Goal: Information Seeking & Learning: Check status

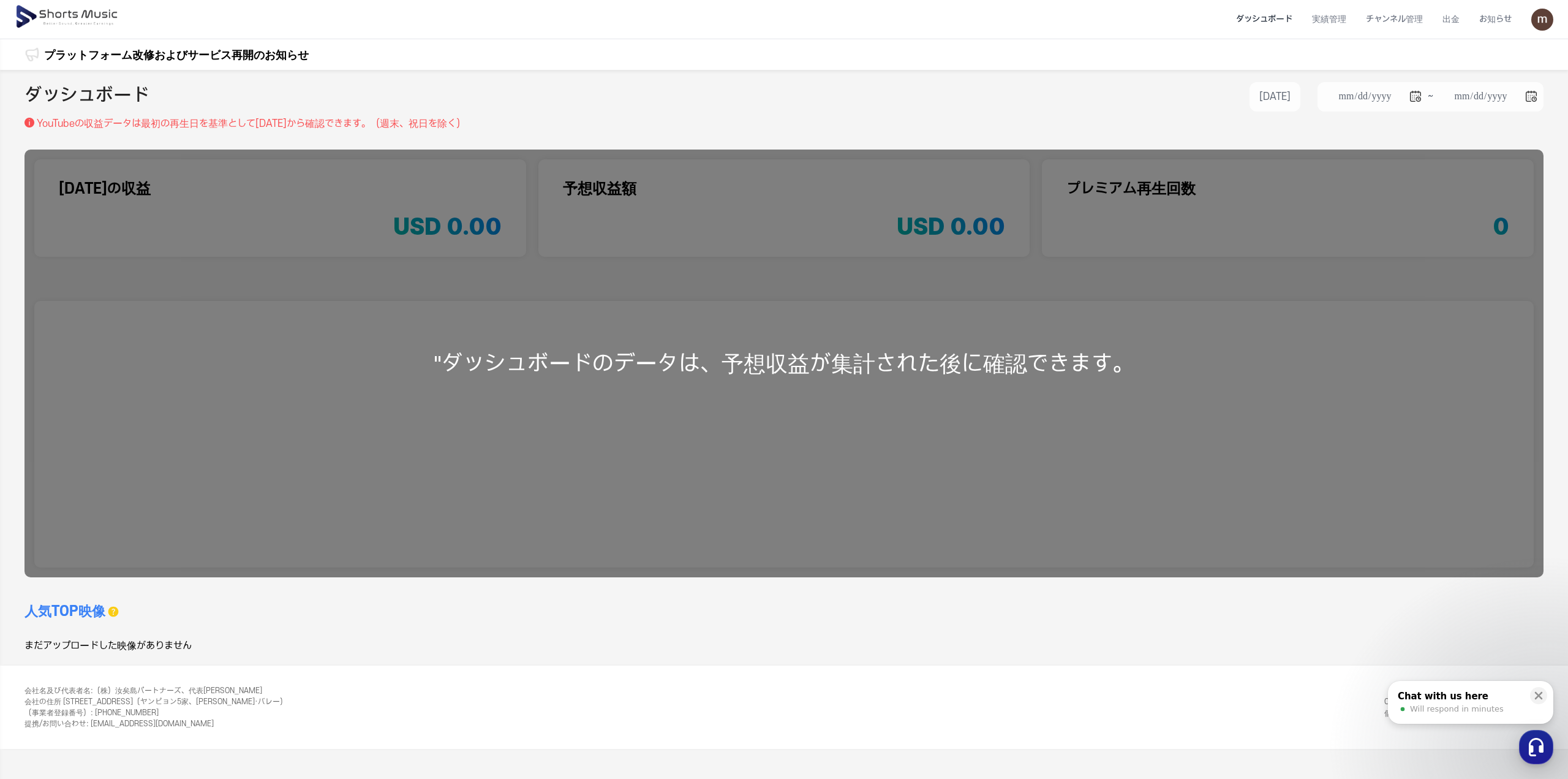
click at [99, 19] on img at bounding box center [68, 17] width 106 height 34
click at [1415, 22] on li "チャンネル管理" at bounding box center [1394, 19] width 77 height 32
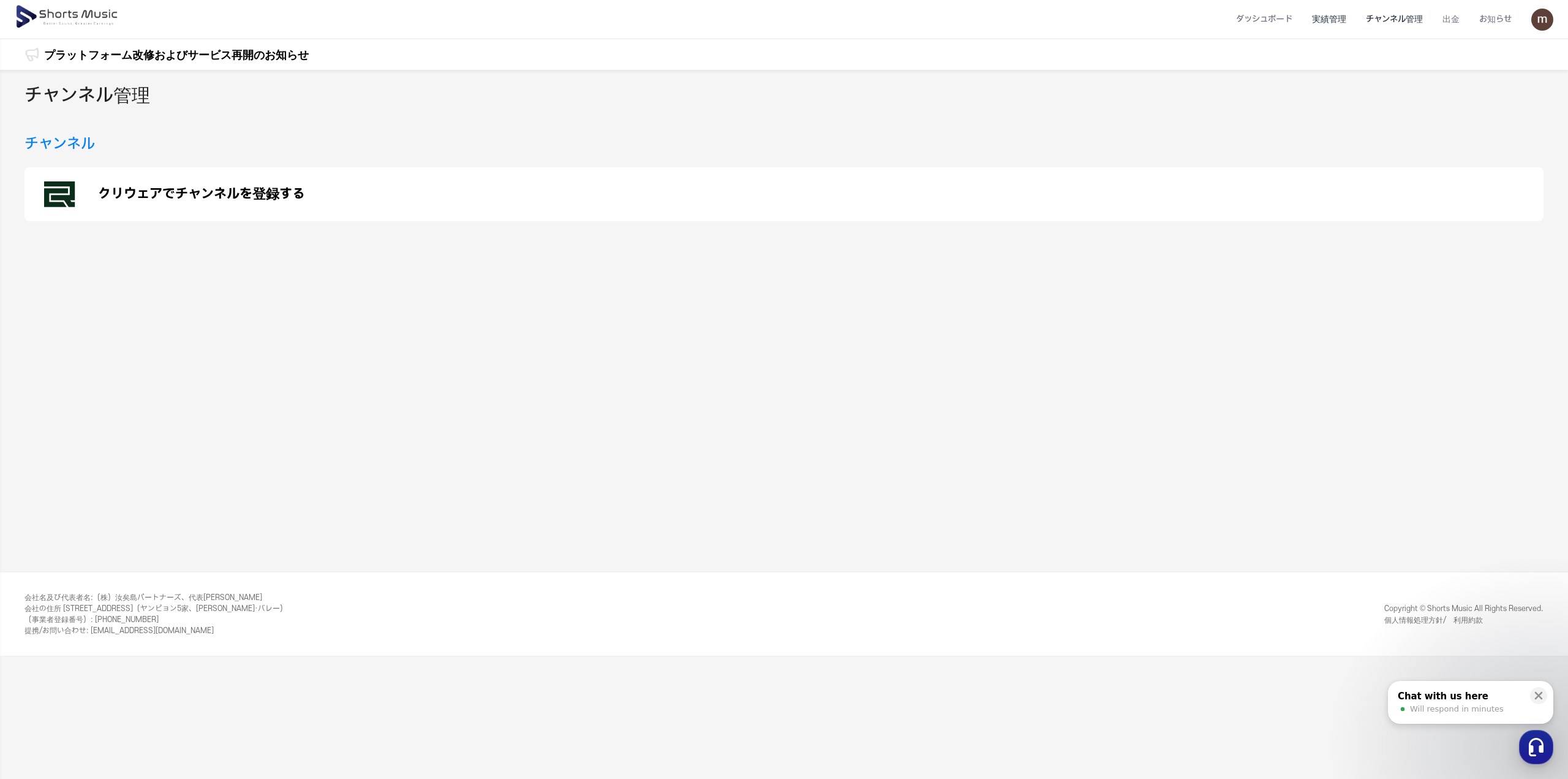
click at [1332, 25] on li "実績管理" at bounding box center [1329, 19] width 54 height 32
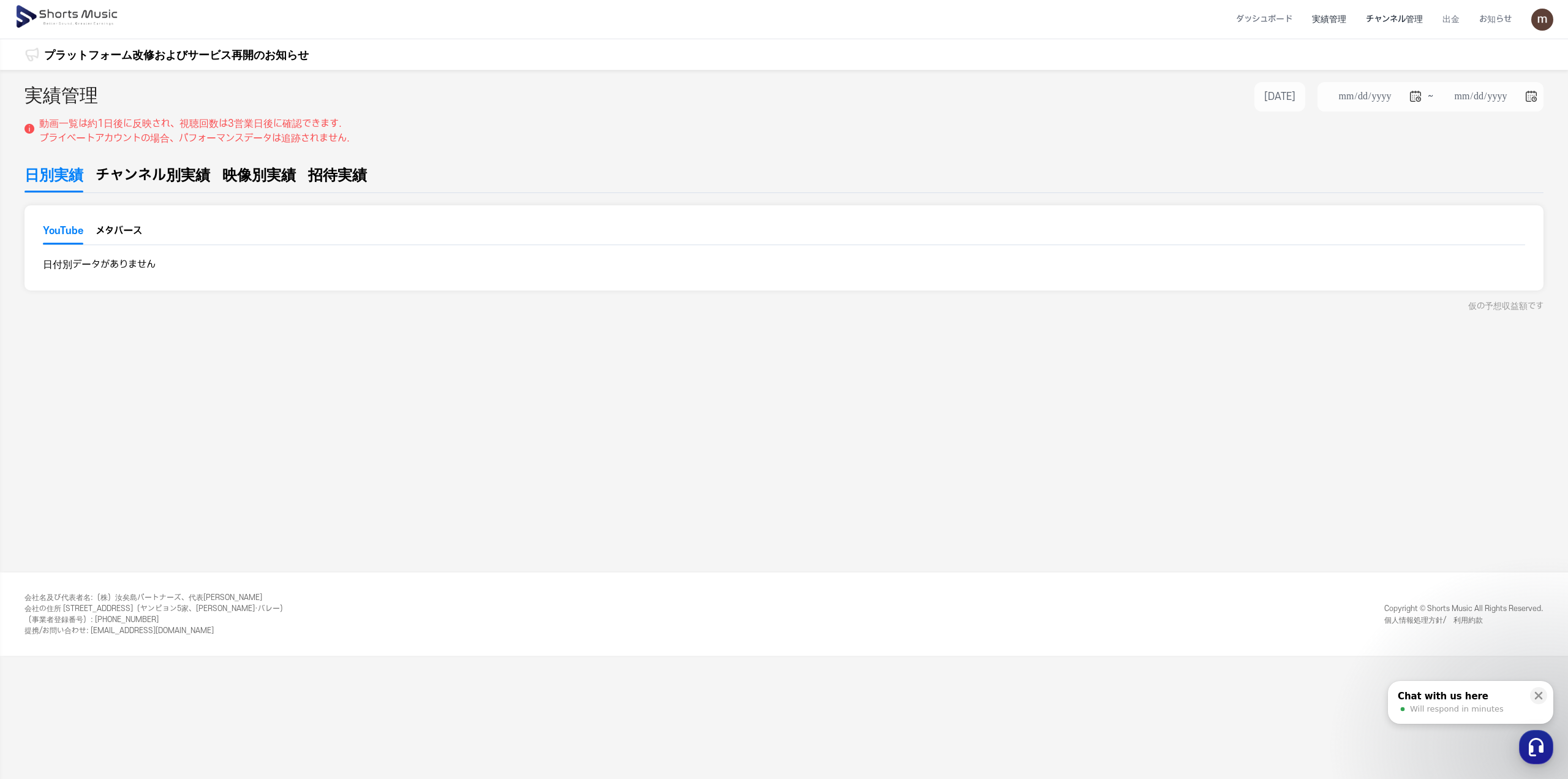
click at [1375, 23] on li "チャンネル管理" at bounding box center [1394, 19] width 77 height 32
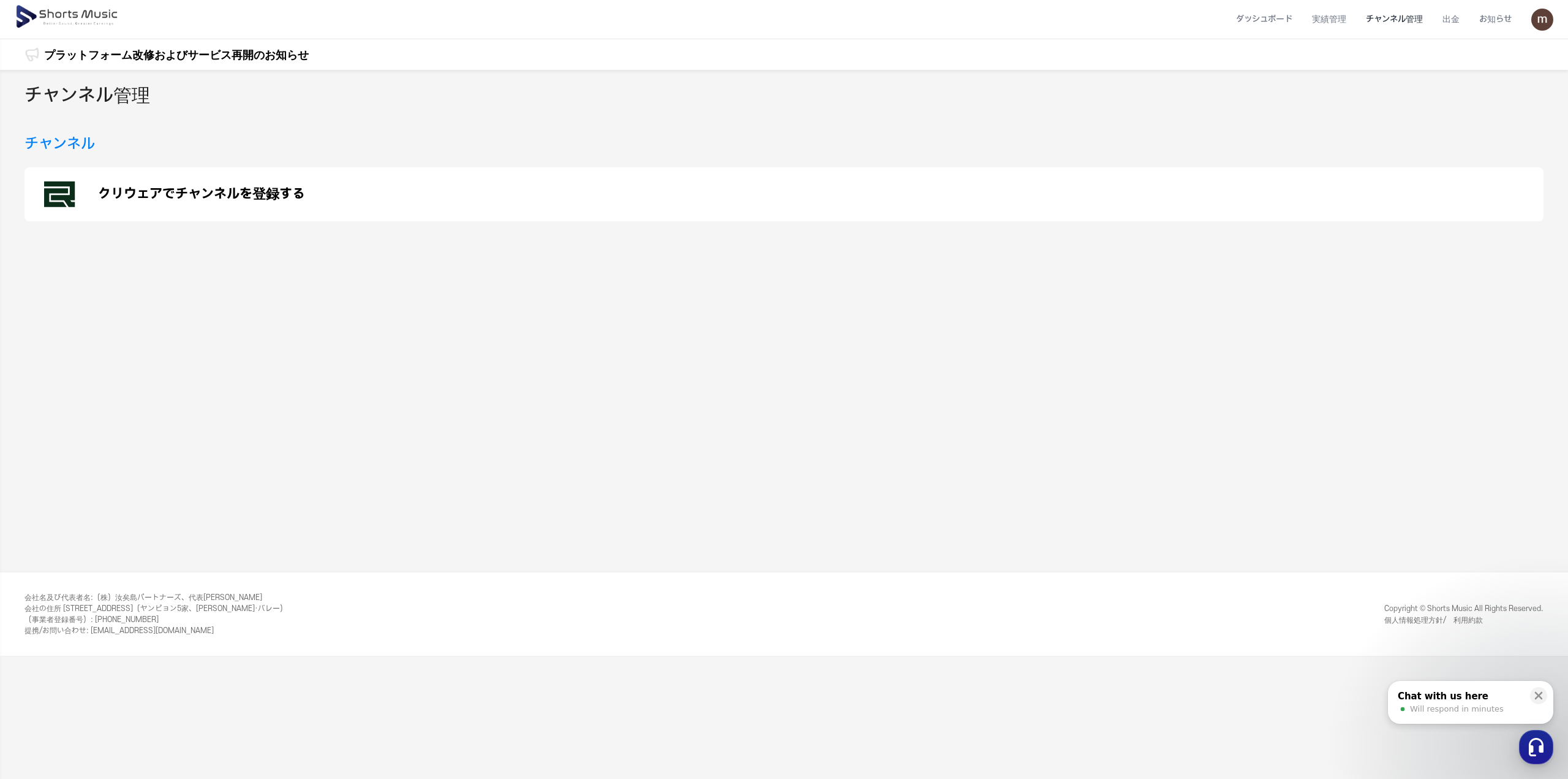
click at [1550, 19] on img at bounding box center [1542, 19] width 22 height 22
click at [1503, 70] on link "マイページ" at bounding box center [1499, 72] width 98 height 22
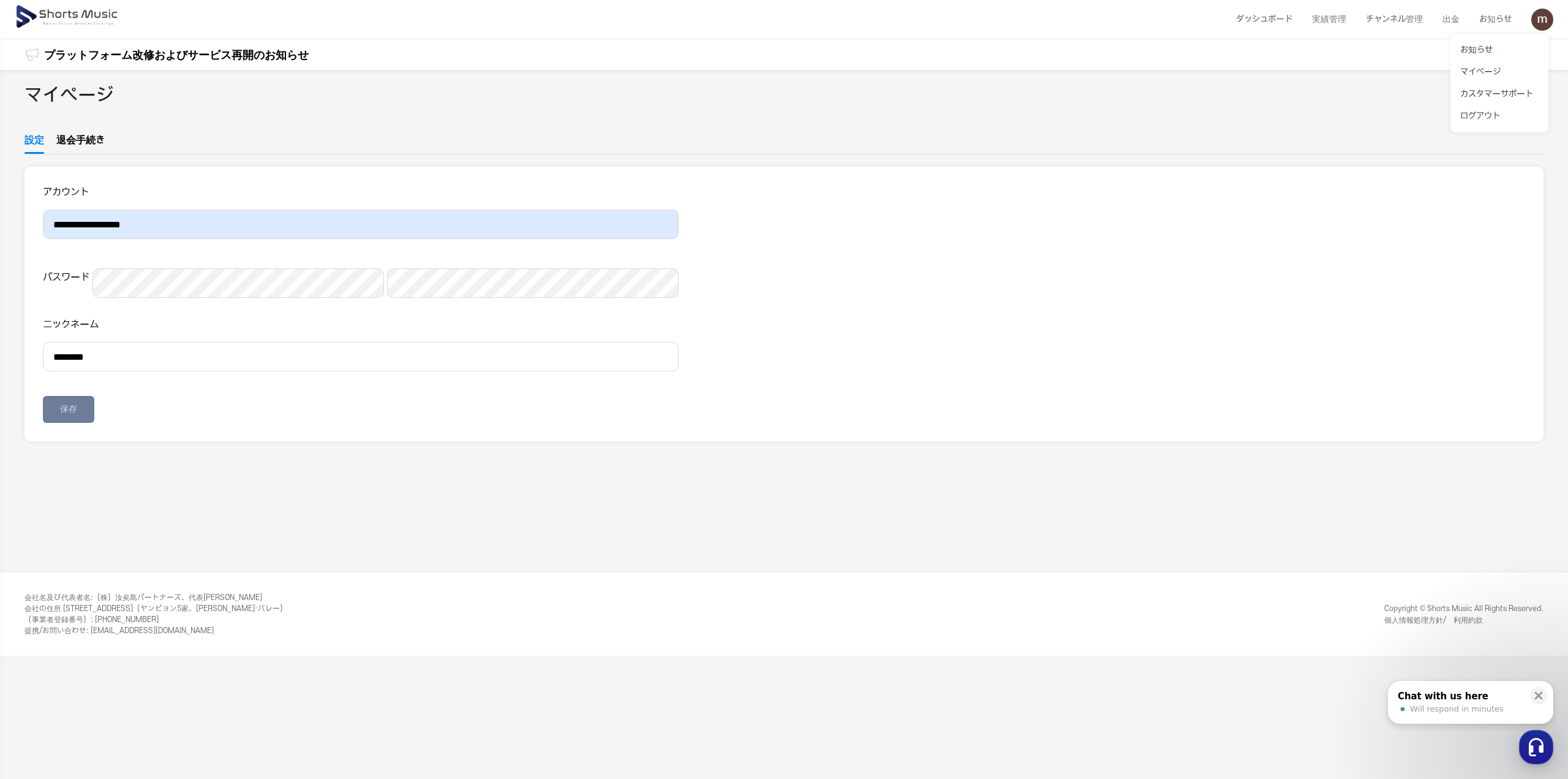
click at [76, 17] on button at bounding box center [784, 389] width 1568 height 779
click at [509, 296] on section "**********" at bounding box center [784, 304] width 1519 height 274
click at [60, 415] on div "保存" at bounding box center [69, 410] width 17 height 12
click at [597, 236] on section "**********" at bounding box center [784, 304] width 1519 height 274
click at [61, 16] on img at bounding box center [68, 17] width 106 height 34
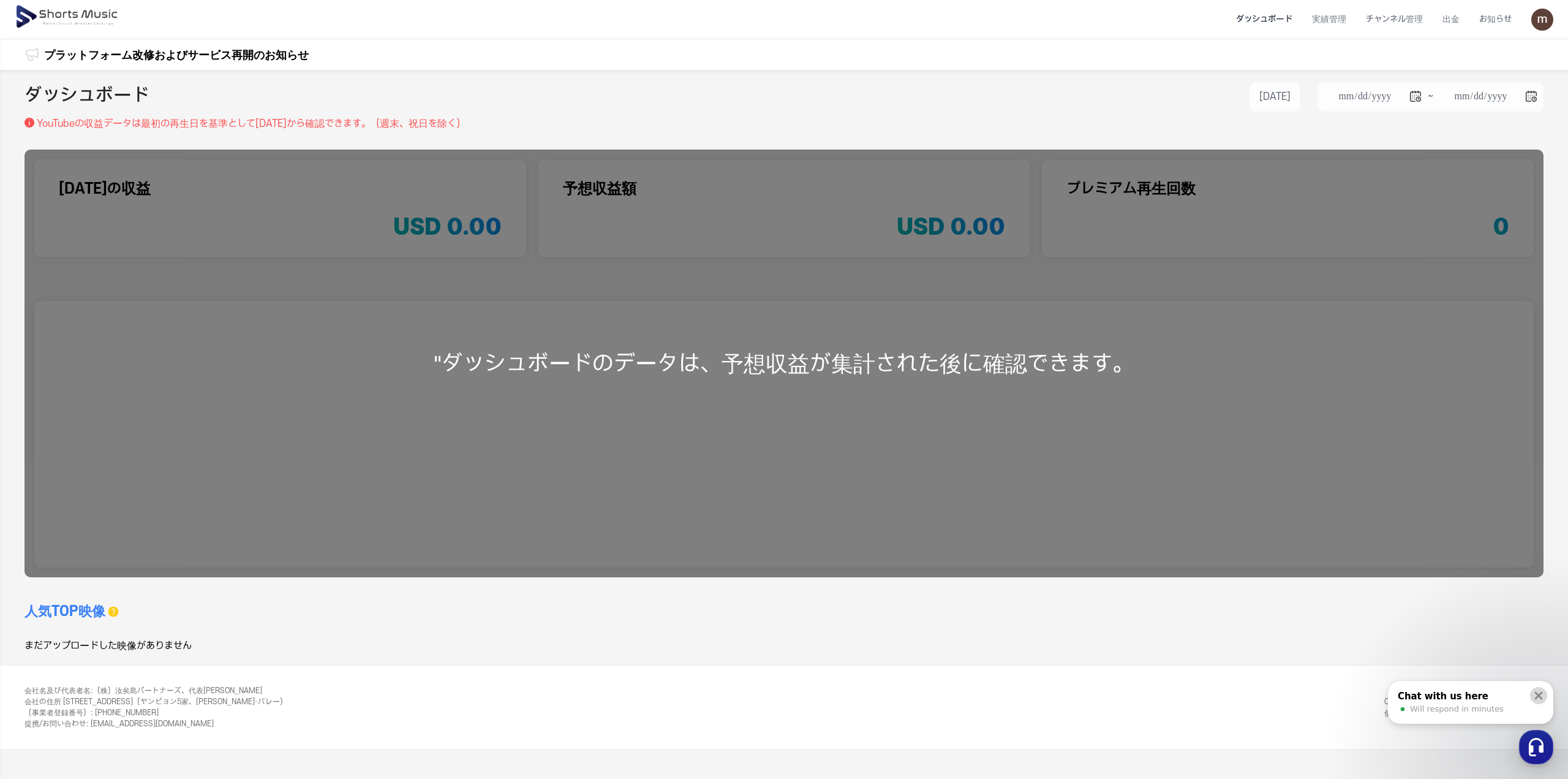
click at [1544, 697] on icon at bounding box center [1539, 695] width 12 height 12
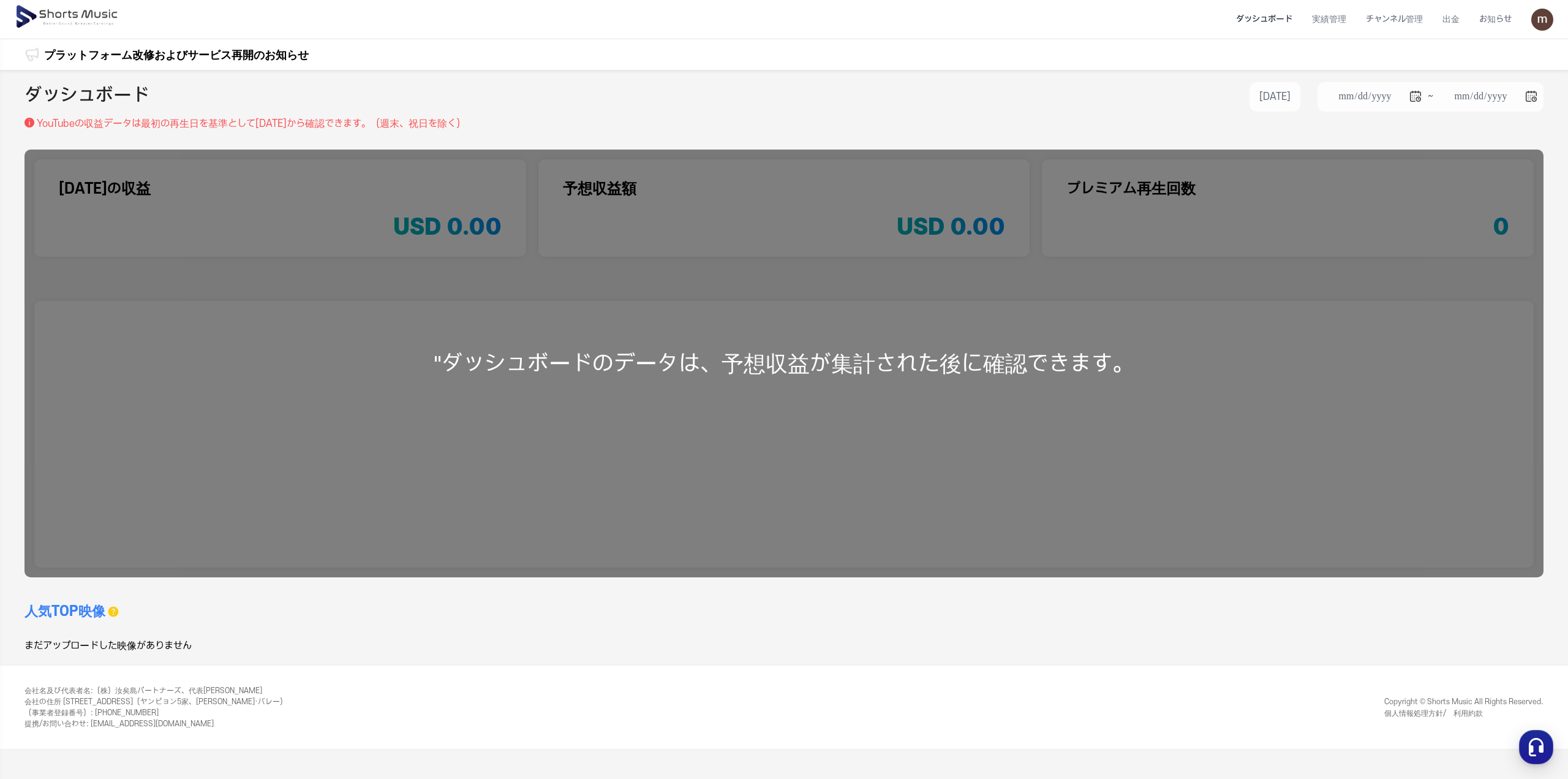
click at [1541, 23] on img at bounding box center [1542, 19] width 22 height 22
click at [1488, 71] on link "マイページ" at bounding box center [1499, 72] width 98 height 22
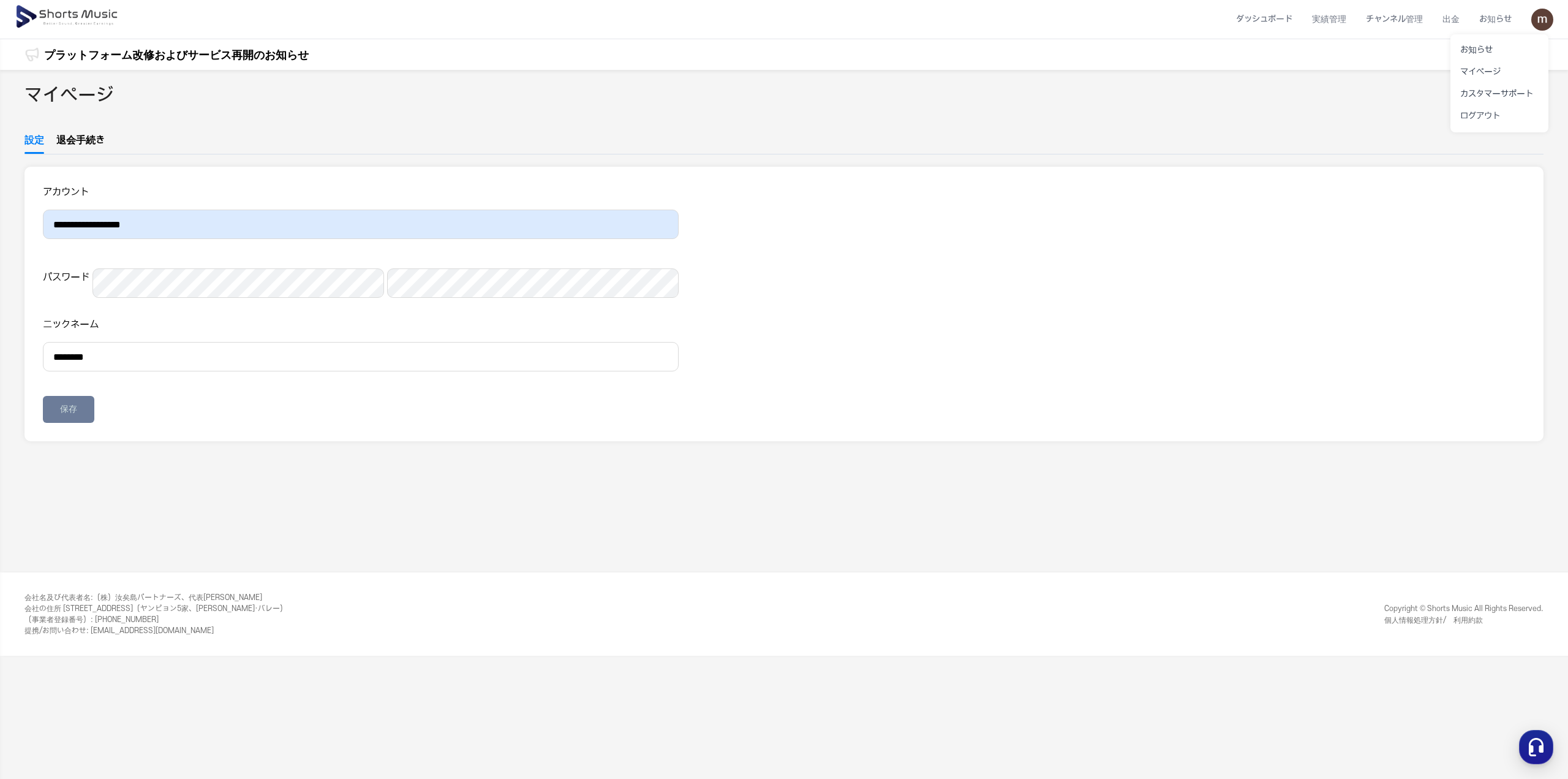
click at [1332, 11] on button at bounding box center [784, 389] width 1568 height 779
click at [1329, 22] on li "実績管理" at bounding box center [1329, 19] width 54 height 32
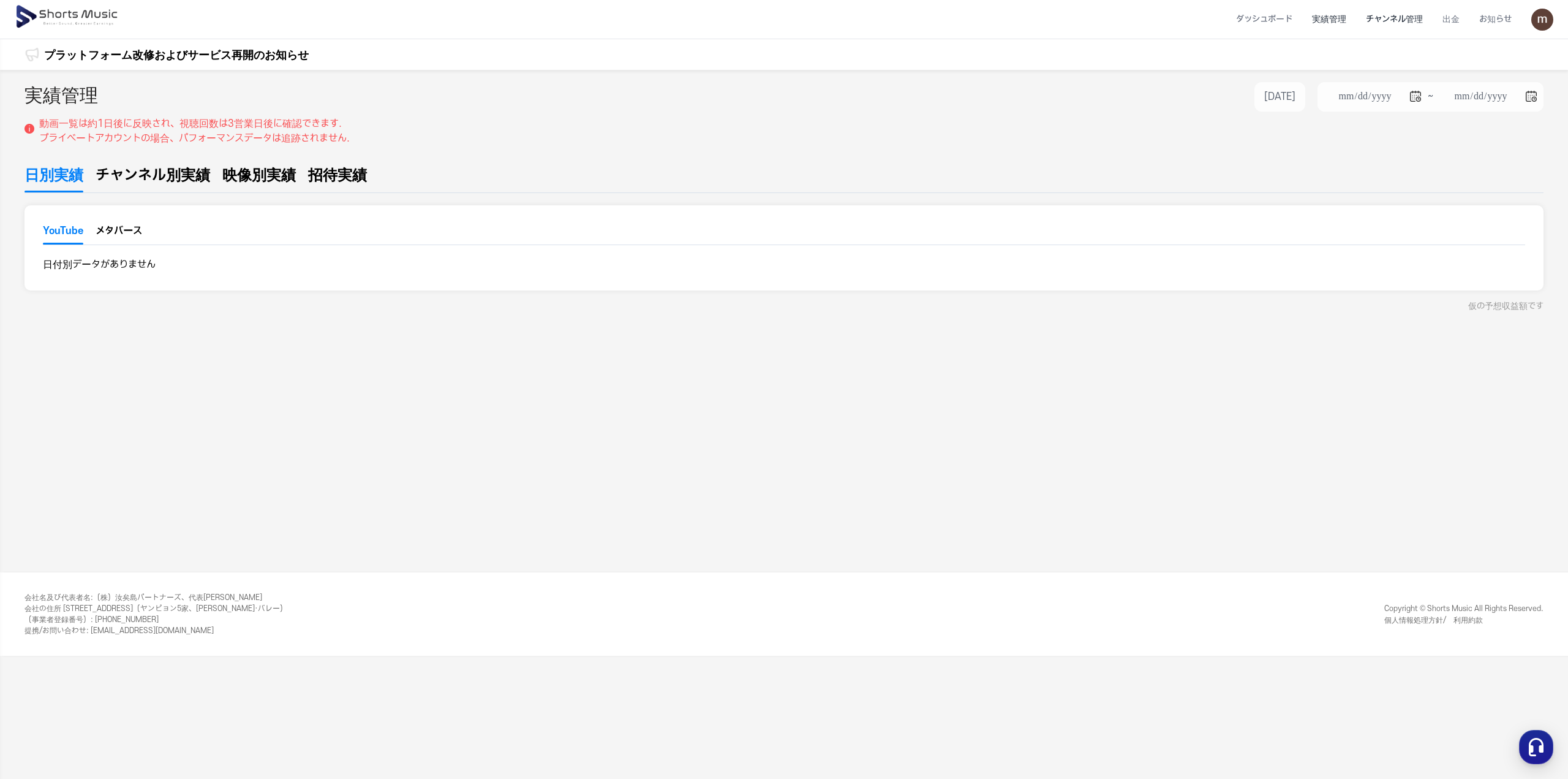
click at [1368, 24] on li "チャンネル管理" at bounding box center [1394, 19] width 77 height 32
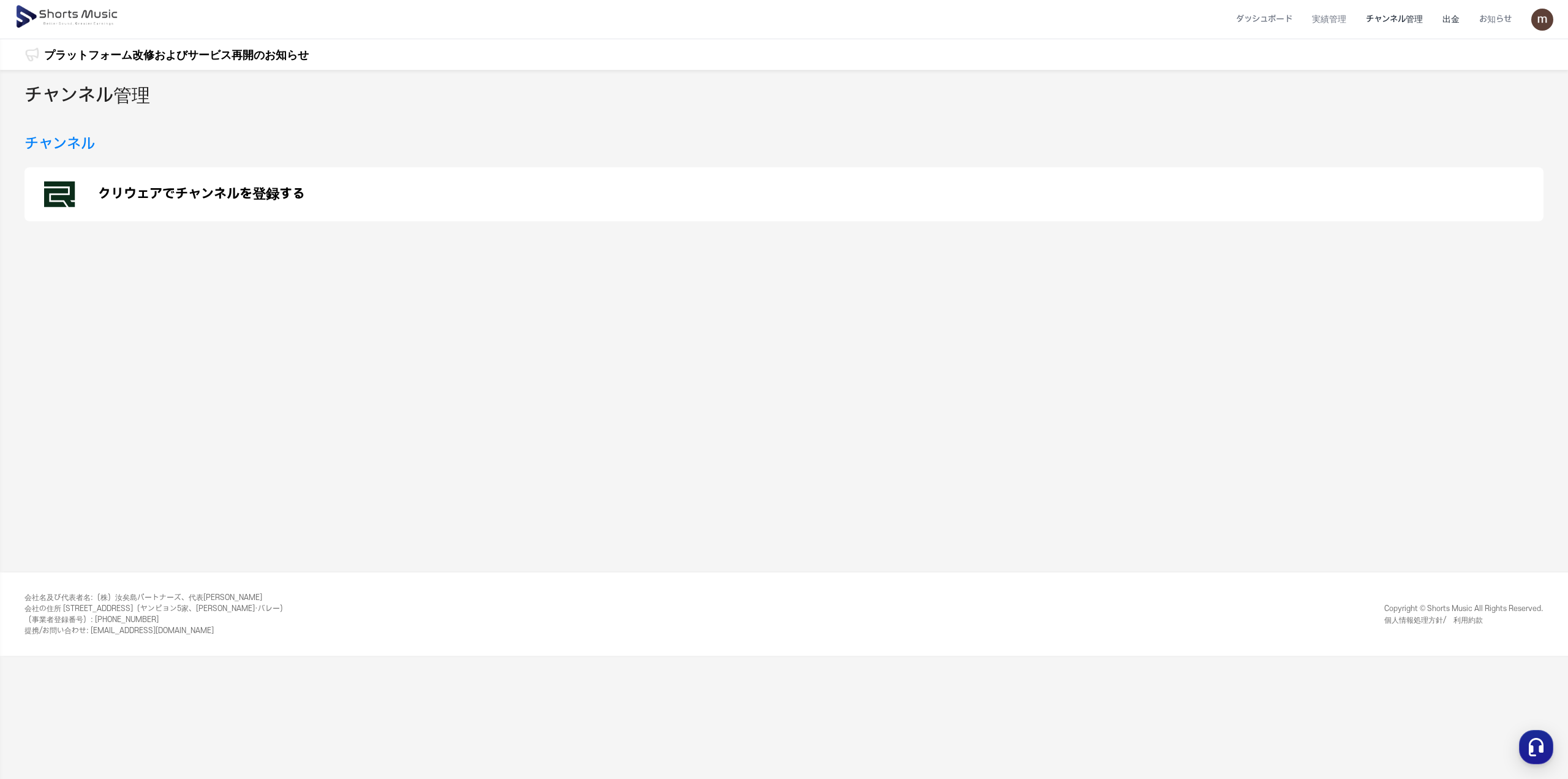
click at [1451, 21] on li "出金" at bounding box center [1451, 19] width 37 height 32
click at [1272, 24] on li "ダッシュボード" at bounding box center [1264, 19] width 76 height 32
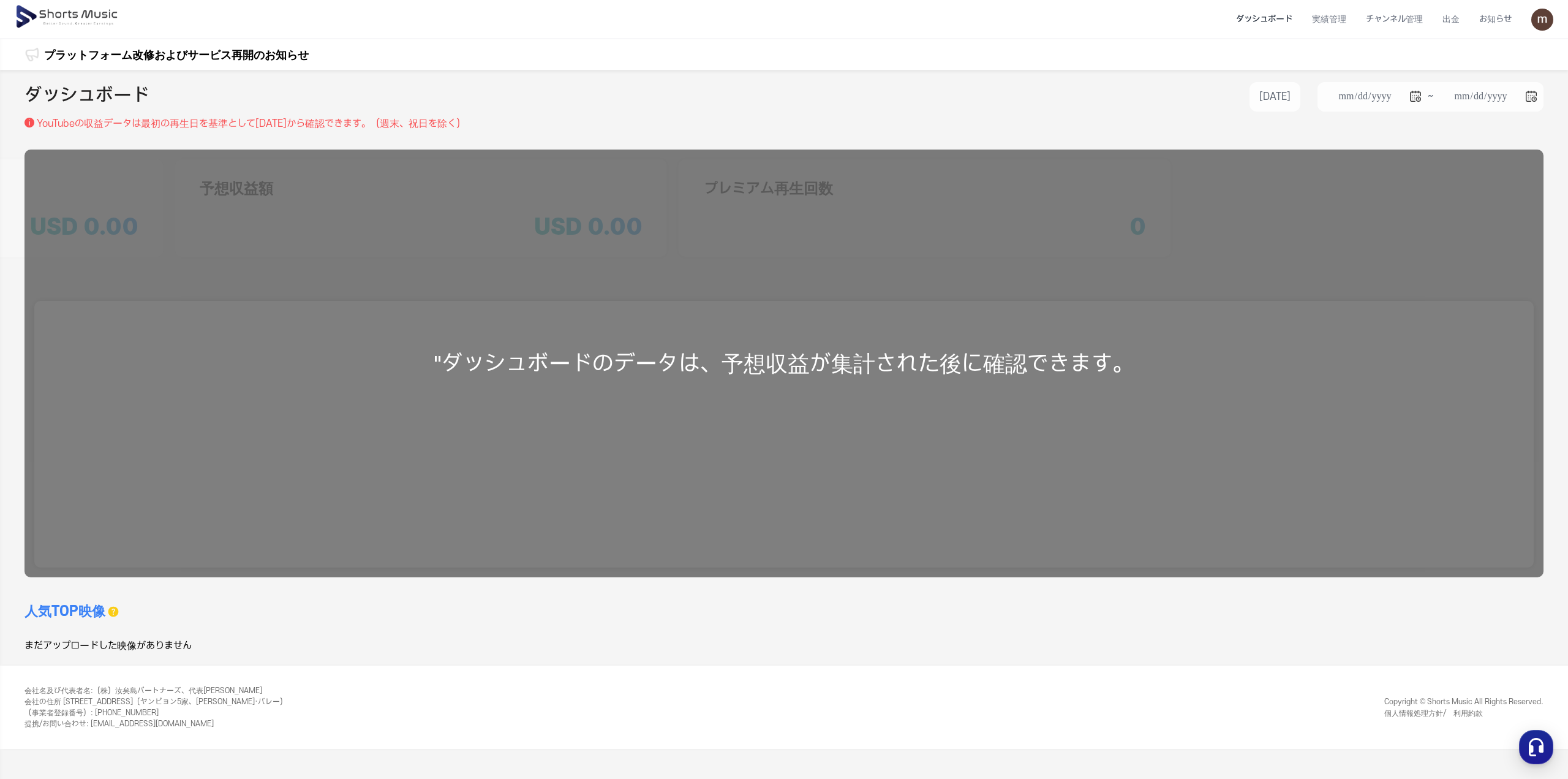
click at [55, 21] on img at bounding box center [68, 17] width 106 height 34
click at [49, 15] on img at bounding box center [68, 17] width 106 height 34
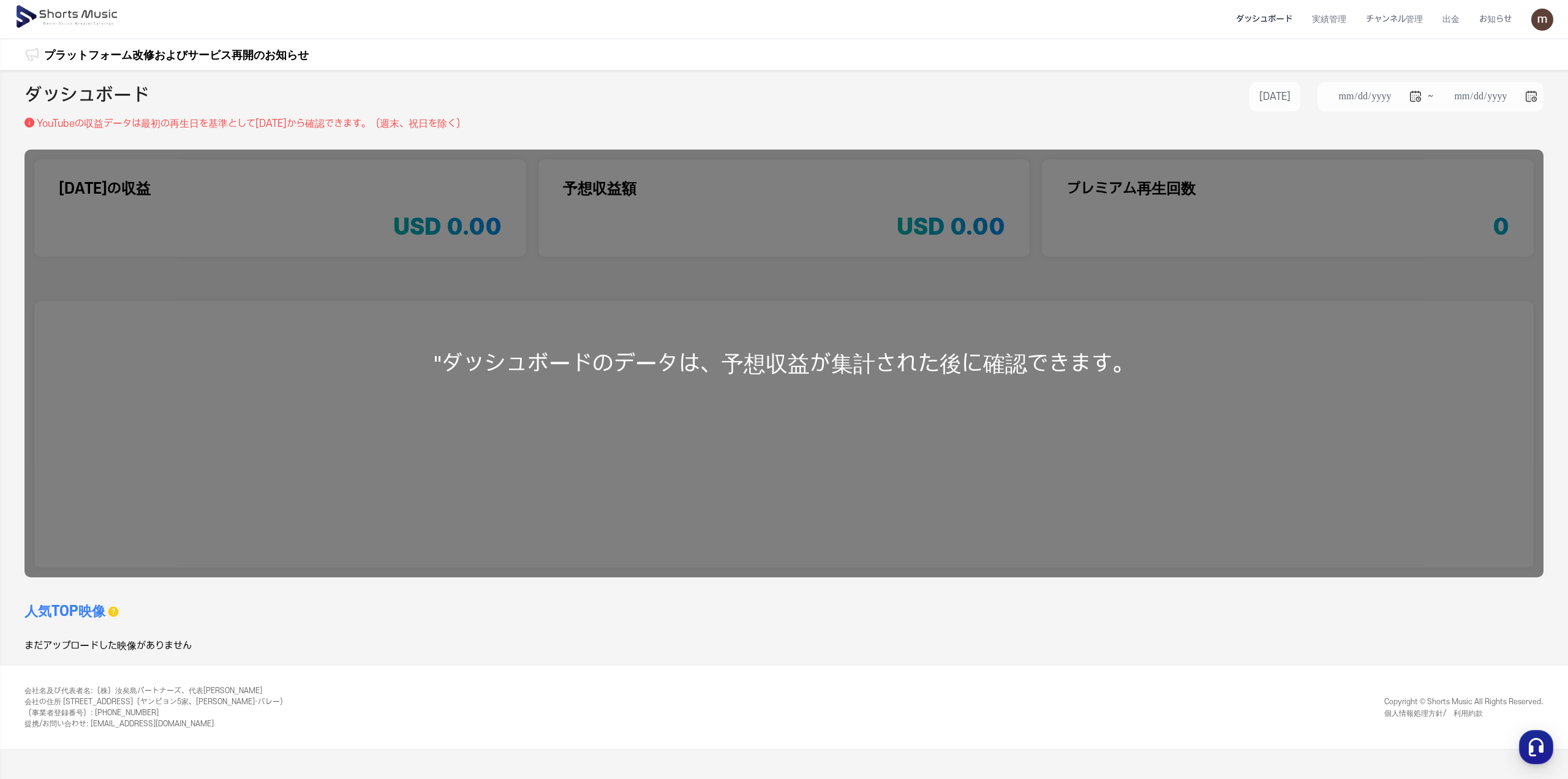
click at [85, 12] on img at bounding box center [68, 17] width 106 height 34
click at [86, 92] on h2 "ダッシュボード" at bounding box center [87, 97] width 125 height 29
click at [76, 23] on img at bounding box center [68, 17] width 106 height 34
click at [72, 21] on img at bounding box center [68, 17] width 106 height 34
click at [1549, 18] on img at bounding box center [1542, 19] width 22 height 22
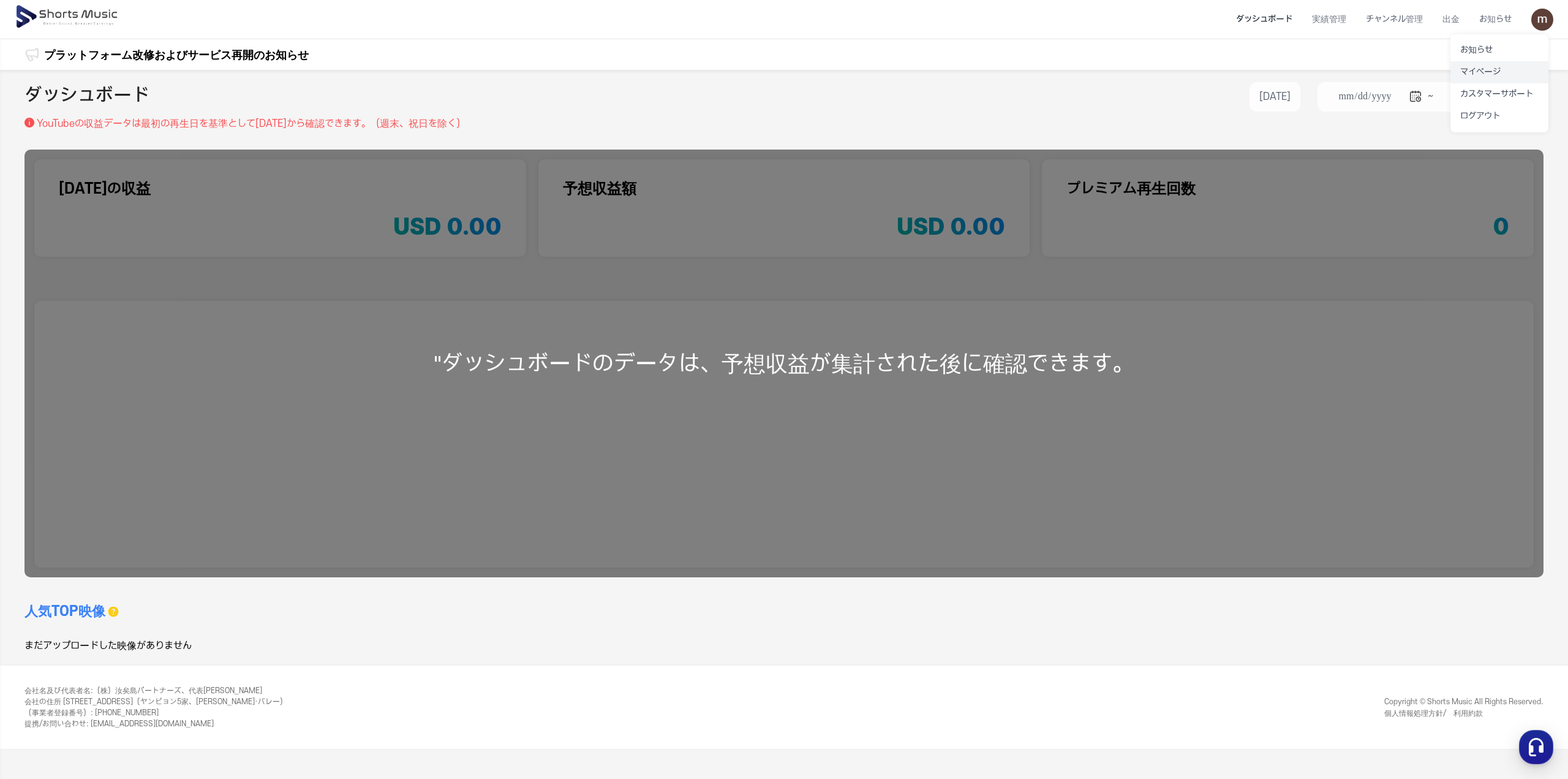
click at [1511, 64] on link "マイページ" at bounding box center [1499, 72] width 98 height 22
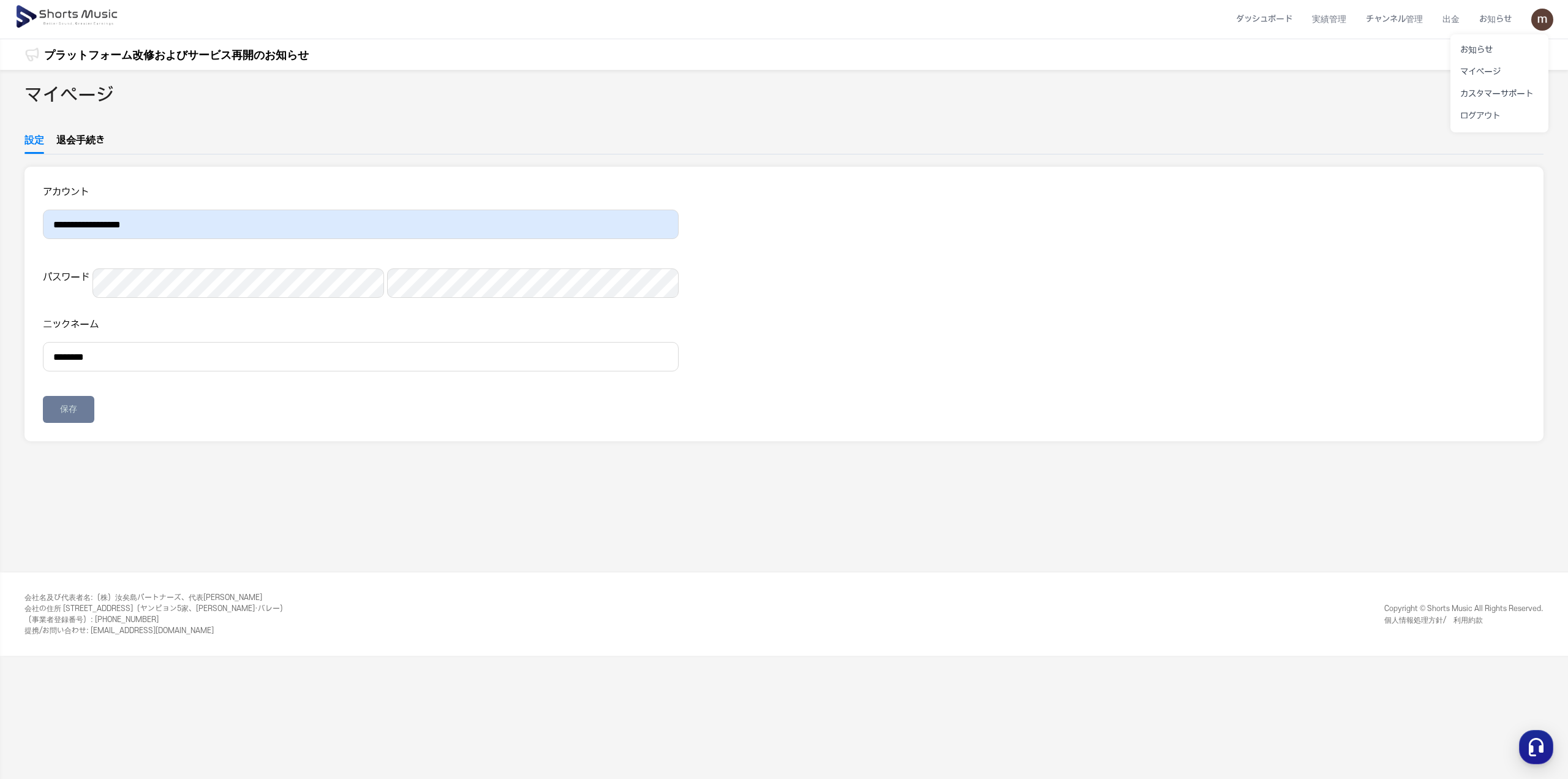
click at [168, 414] on button at bounding box center [784, 389] width 1568 height 779
click at [36, 19] on img at bounding box center [68, 17] width 106 height 34
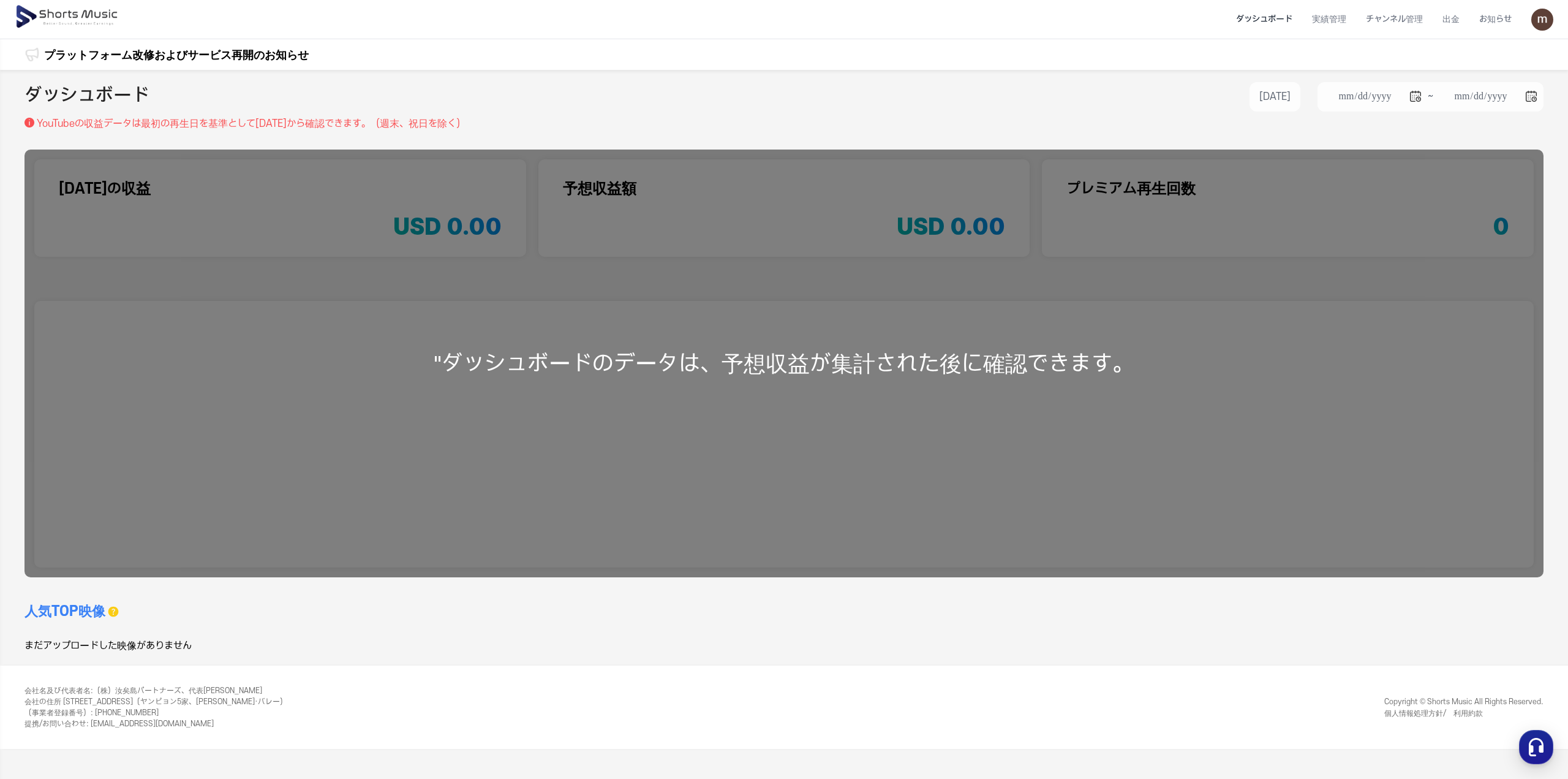
click at [1542, 17] on img at bounding box center [1542, 19] width 22 height 22
click at [1269, 17] on button at bounding box center [784, 389] width 1568 height 779
click at [1269, 17] on li "ダッシュボード" at bounding box center [1264, 19] width 76 height 32
click at [1550, 19] on img at bounding box center [1542, 19] width 22 height 22
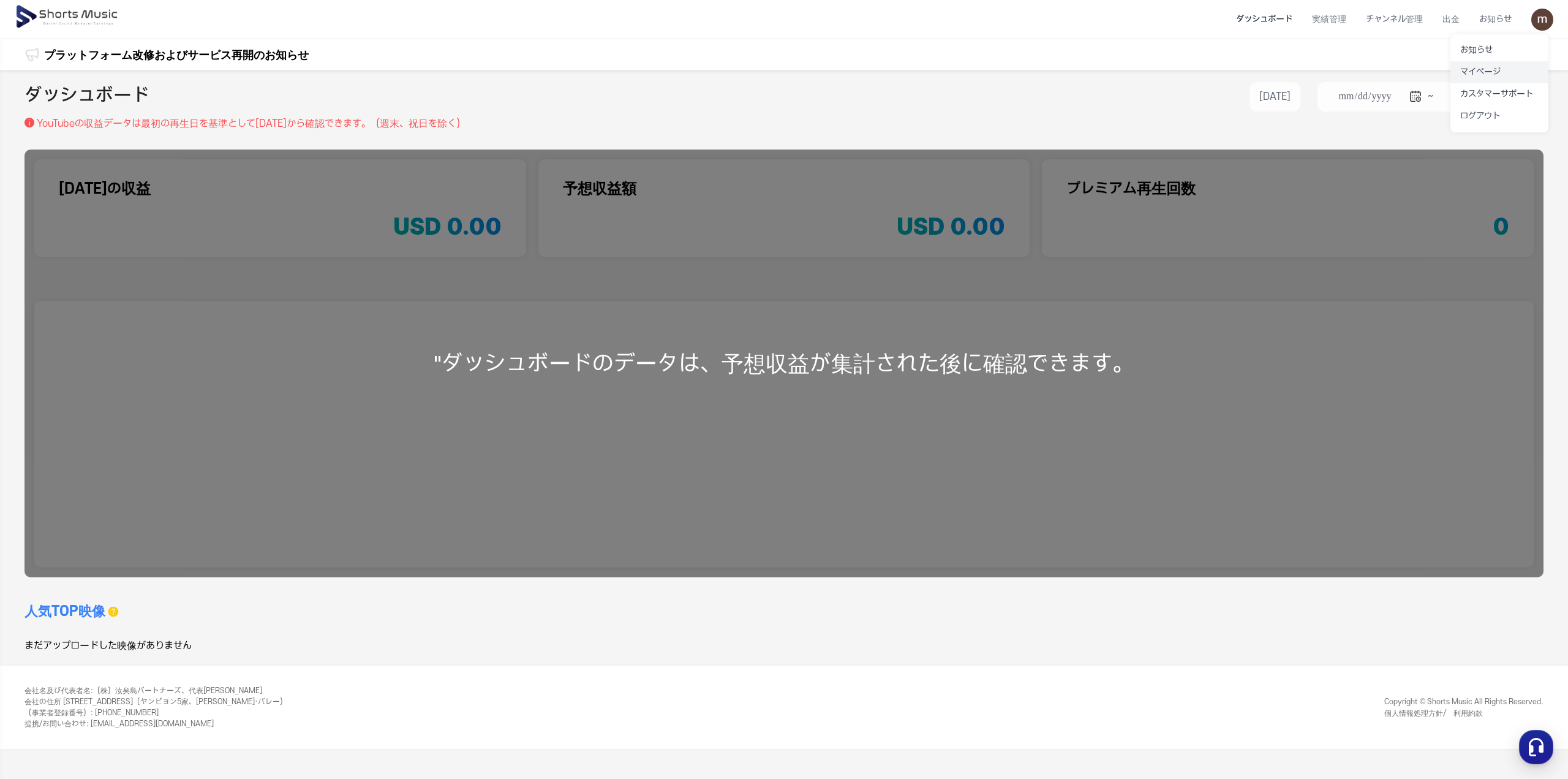
click at [1493, 73] on link "マイページ" at bounding box center [1499, 72] width 98 height 22
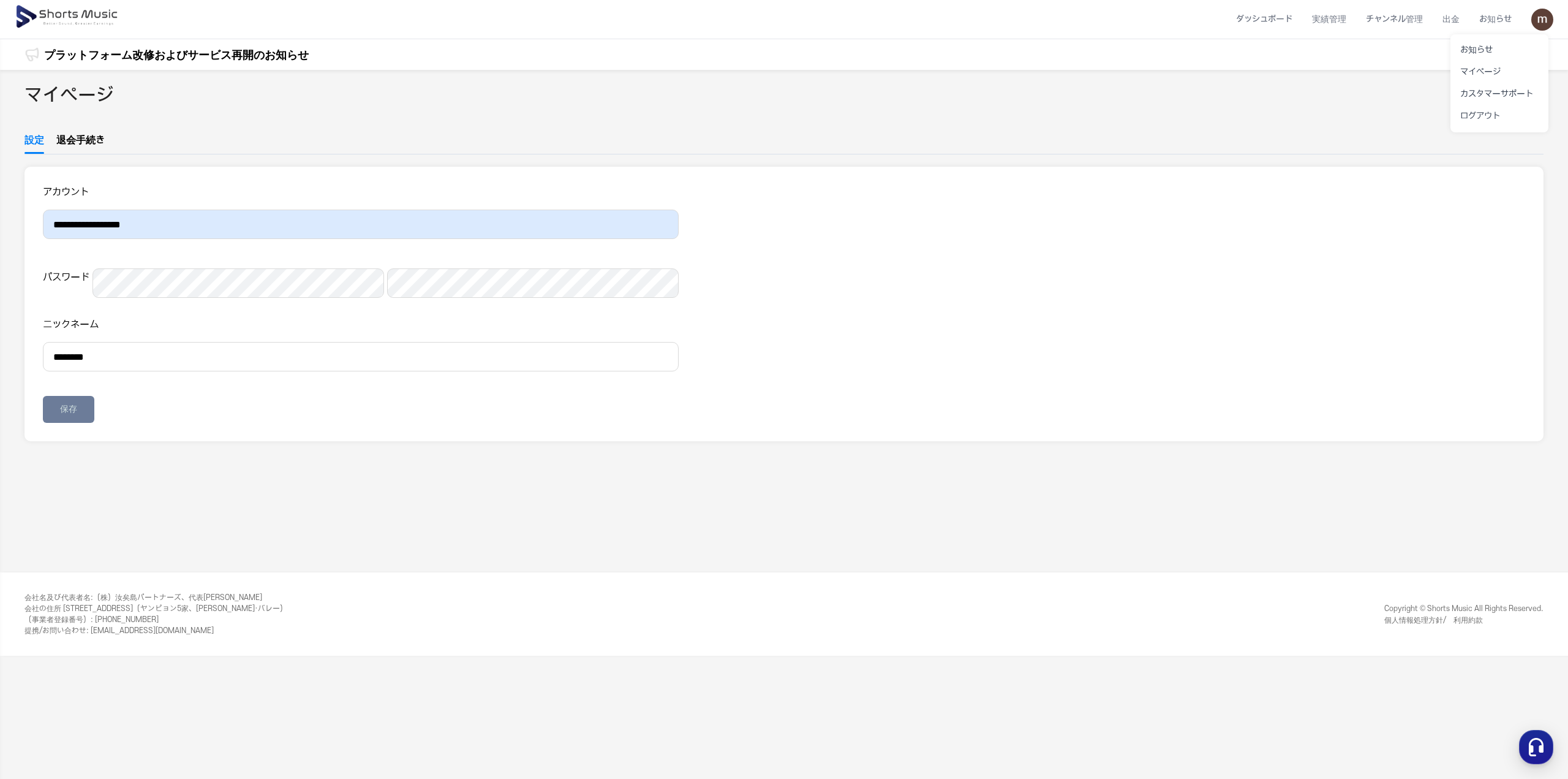
click at [165, 301] on button at bounding box center [784, 389] width 1568 height 779
click at [85, 423] on button "保存" at bounding box center [69, 409] width 52 height 27
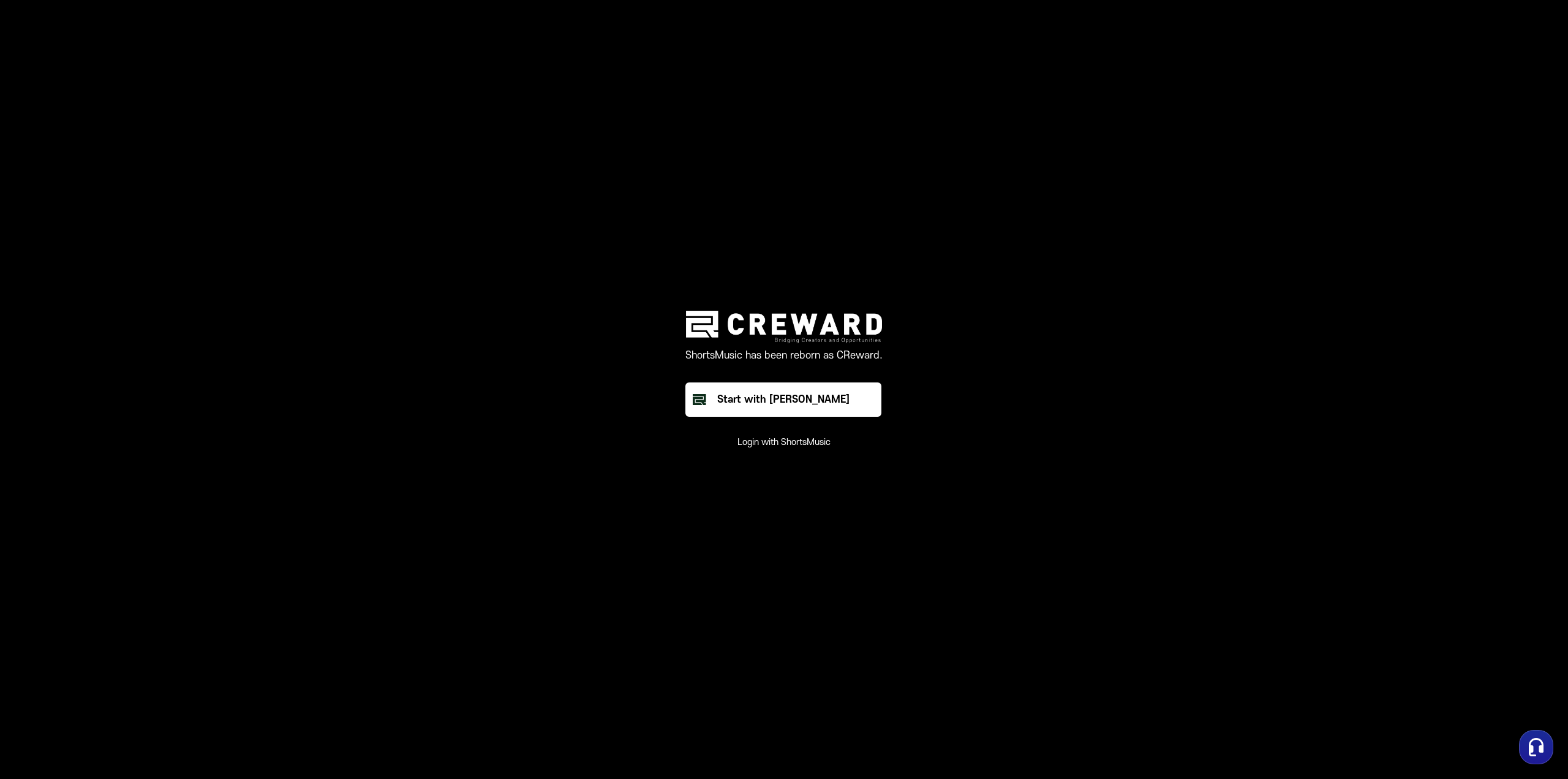
click at [865, 158] on main "ShortsMusic has been reborn as CReward. Start with Creward Login with ShortsMus…" at bounding box center [784, 389] width 1568 height 779
click at [850, 208] on main "ShortsMusic has been reborn as CReward. Start with Creward Login with ShortsMus…" at bounding box center [784, 389] width 1568 height 779
click at [817, 395] on div "Start with [PERSON_NAME]" at bounding box center [784, 400] width 132 height 15
click at [763, 444] on button "Login with ShortsMusic" at bounding box center [784, 443] width 93 height 12
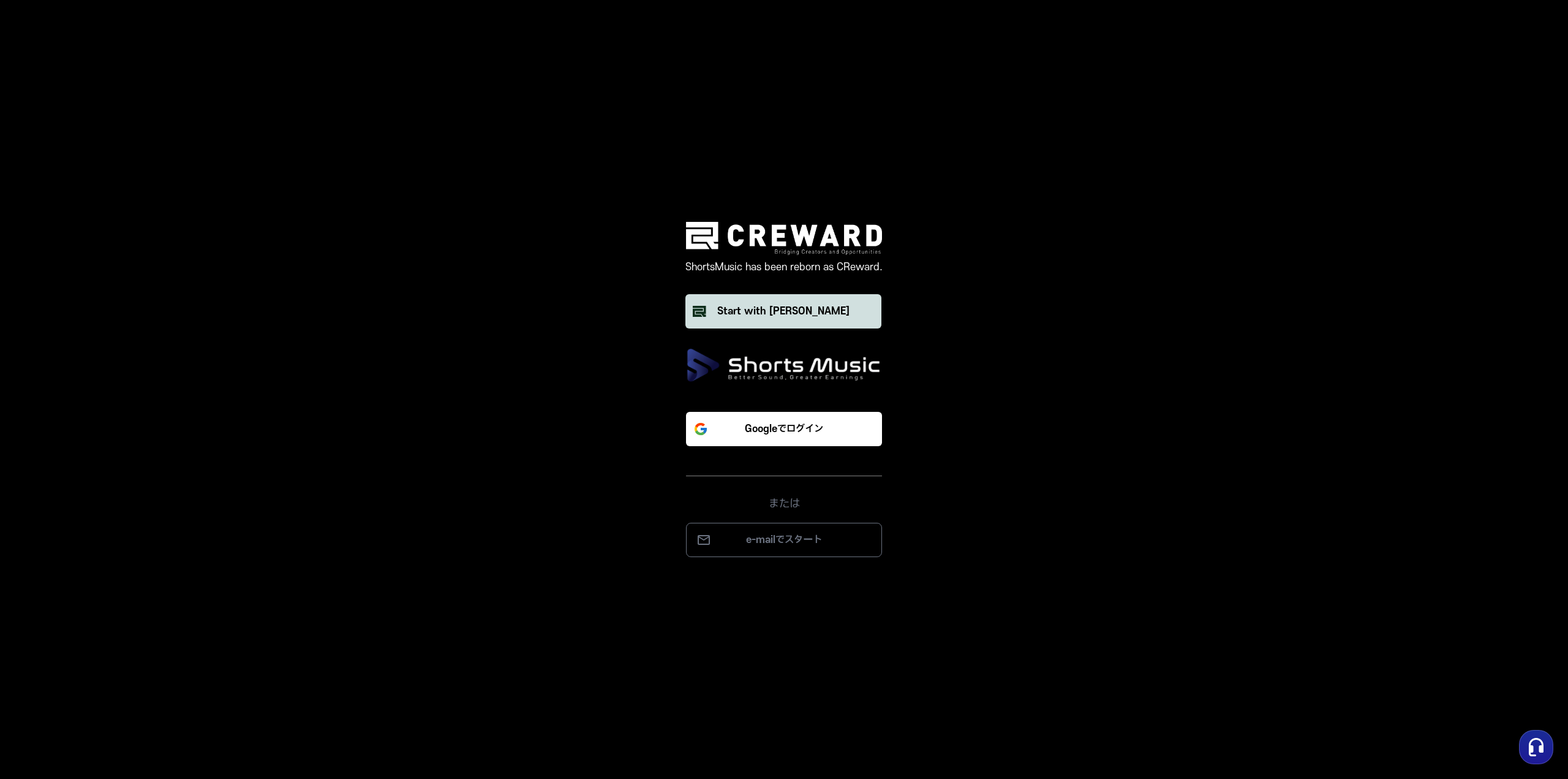
click at [804, 316] on div "Start with [PERSON_NAME]" at bounding box center [784, 311] width 132 height 15
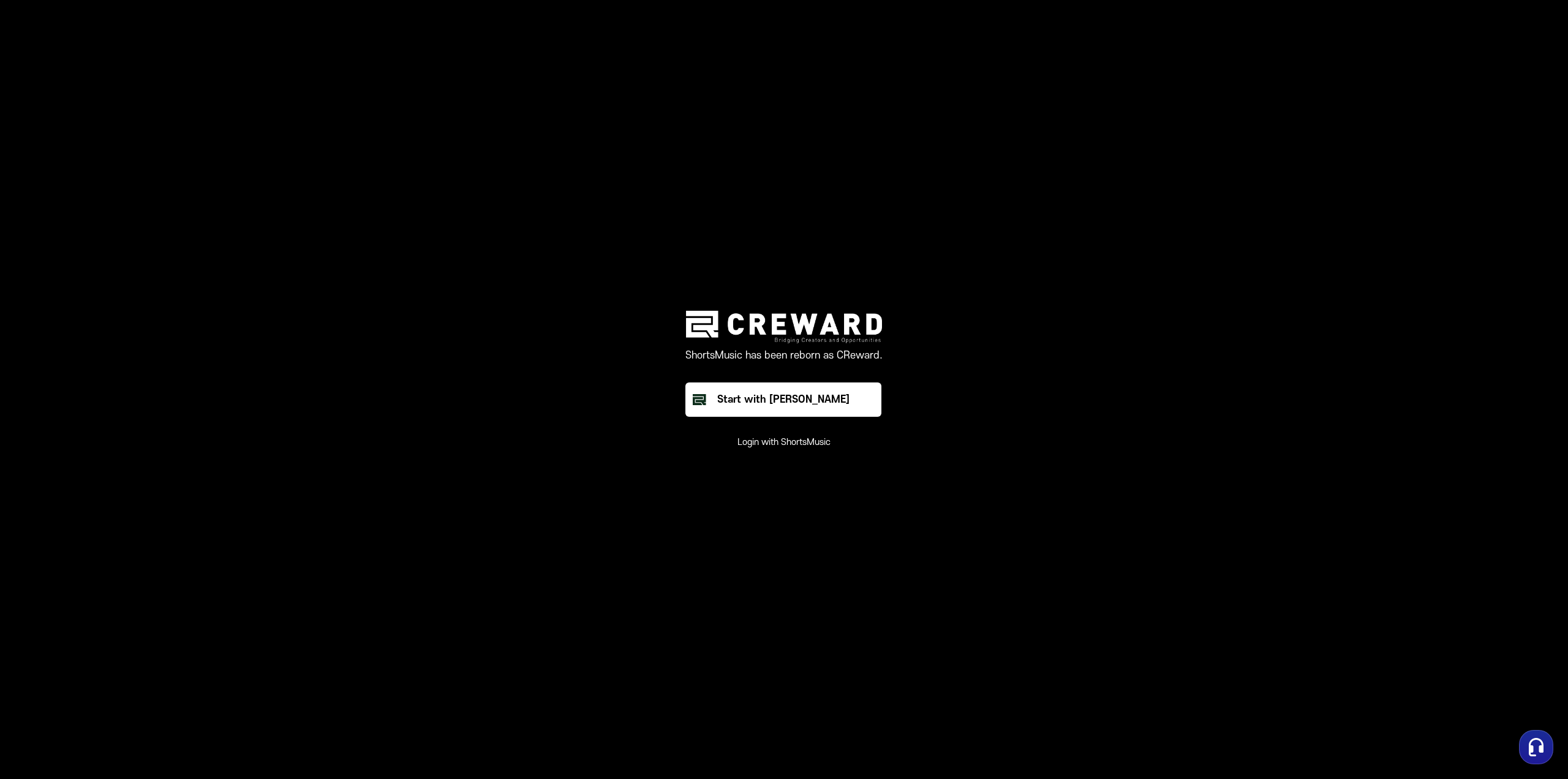
click at [795, 443] on button "Login with ShortsMusic" at bounding box center [784, 443] width 93 height 12
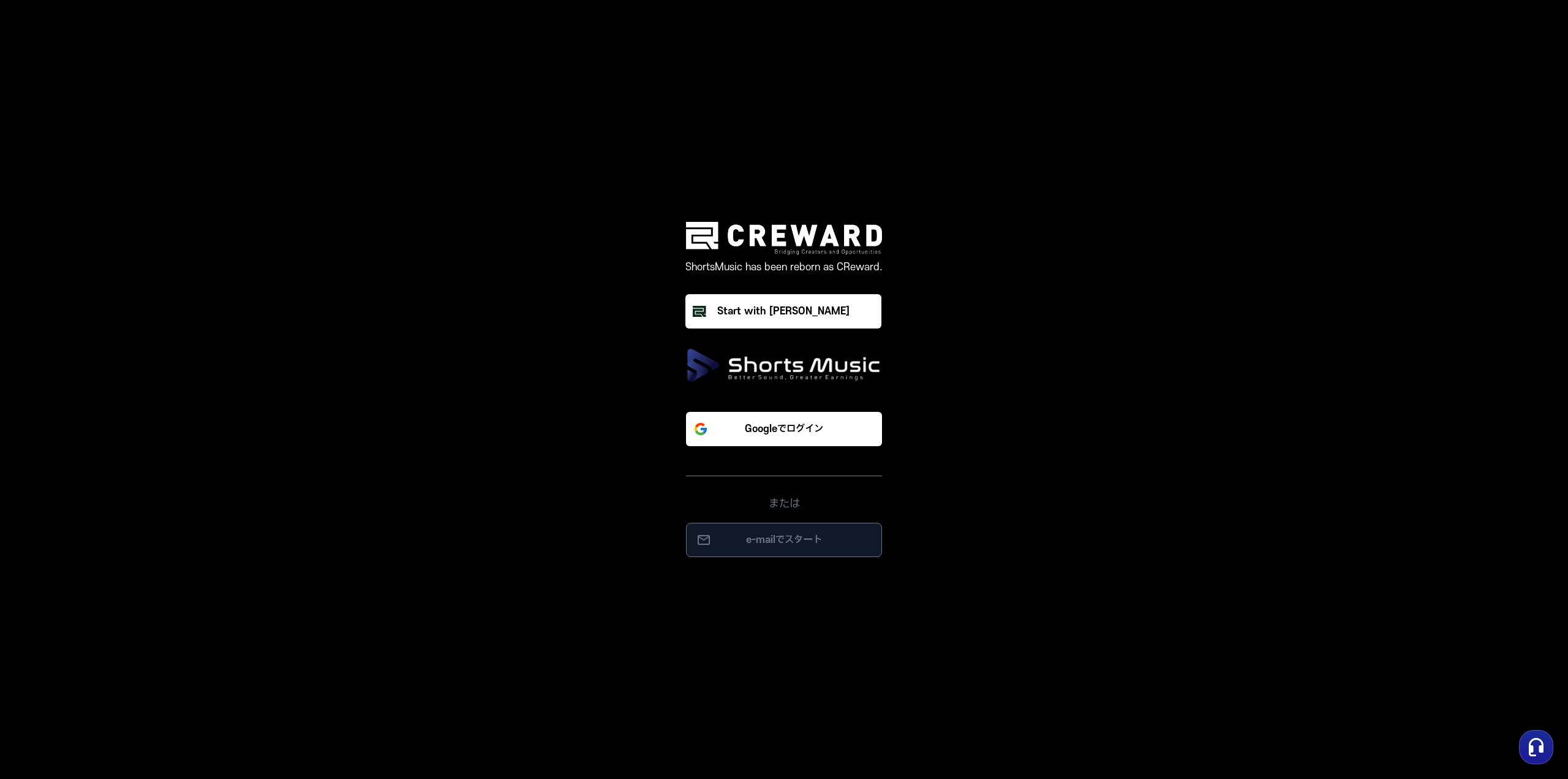
click at [792, 536] on p "e-mailでスタート" at bounding box center [784, 540] width 170 height 15
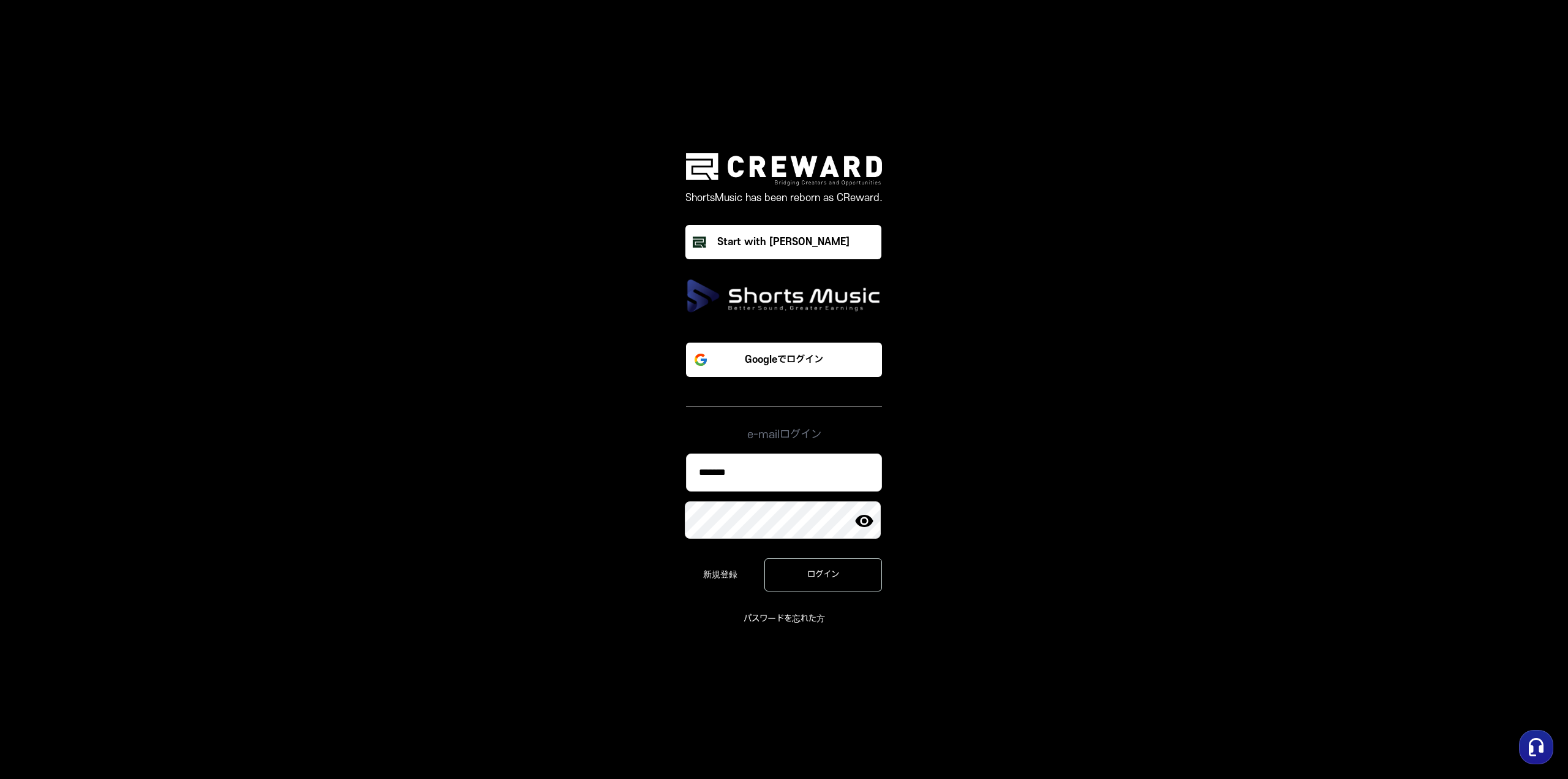
click at [865, 518] on img at bounding box center [864, 520] width 19 height 19
click at [787, 475] on input "*******" at bounding box center [784, 472] width 196 height 38
type input "*"
type input "**********"
click at [839, 577] on div "ログイン" at bounding box center [824, 575] width 82 height 12
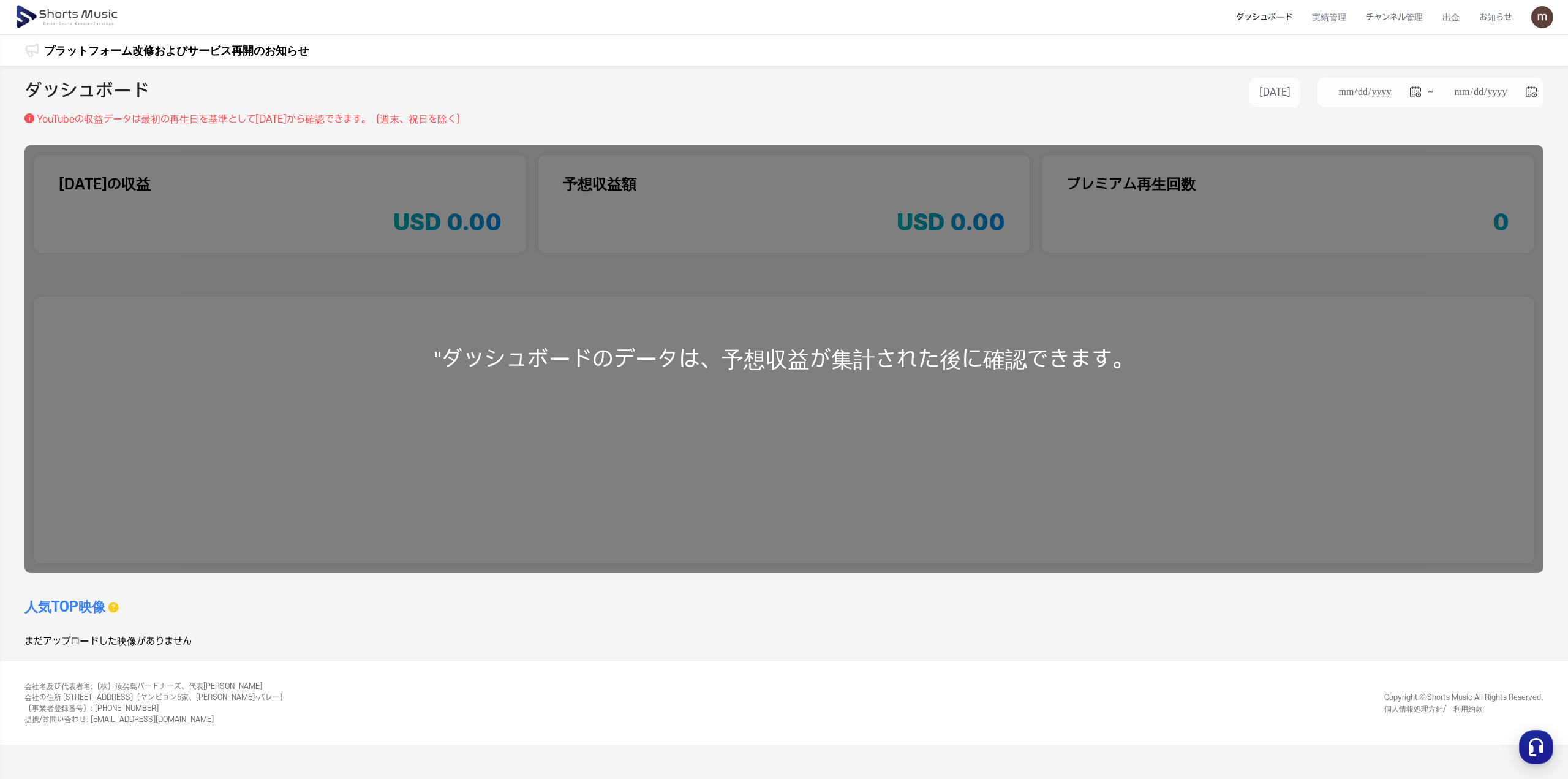
click at [1268, 17] on li "ダッシュボード" at bounding box center [1264, 17] width 76 height 32
click at [1318, 19] on li "実績管理" at bounding box center [1329, 17] width 54 height 32
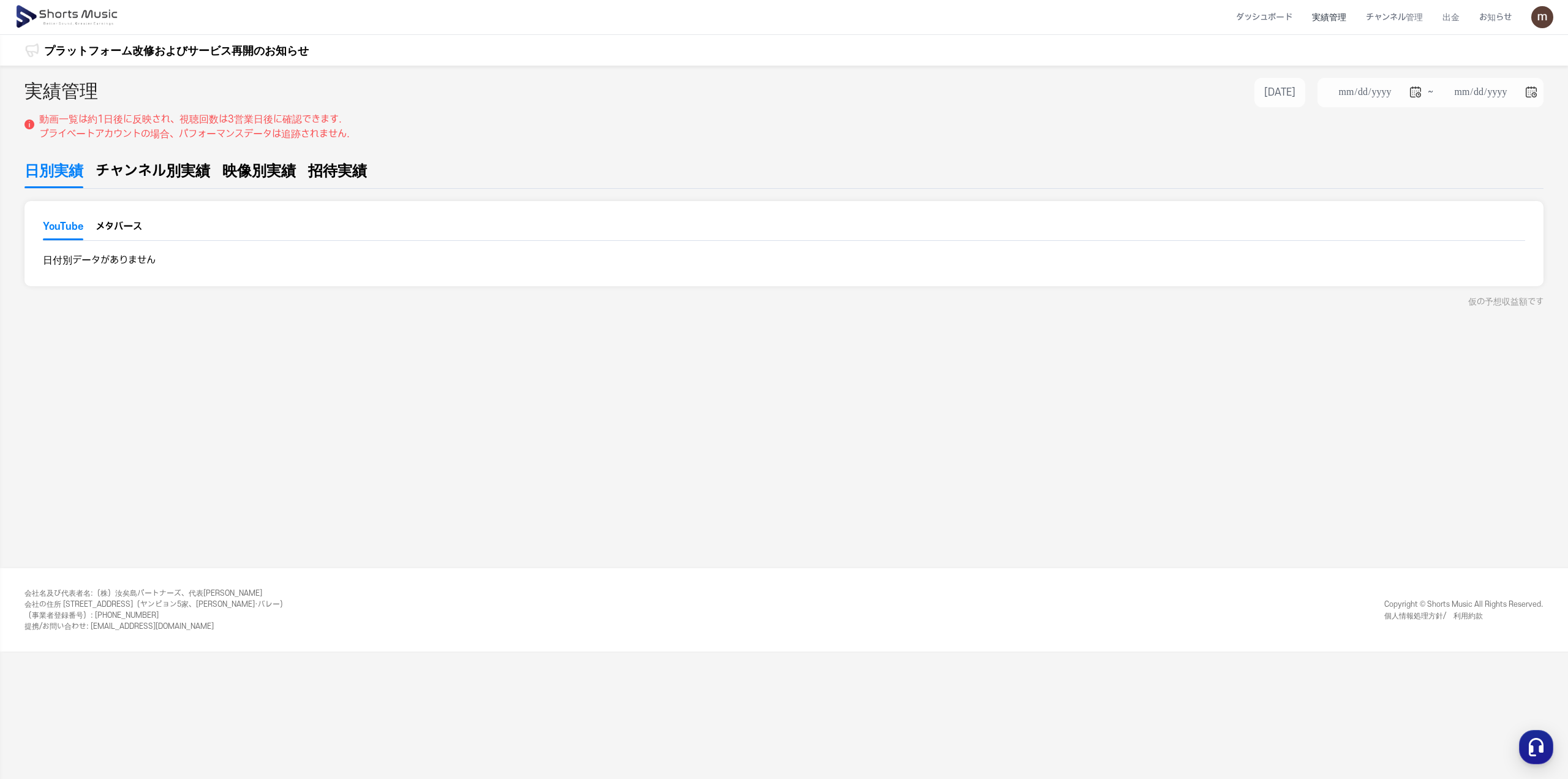
click at [178, 170] on span "チャンネル別実績" at bounding box center [153, 170] width 115 height 22
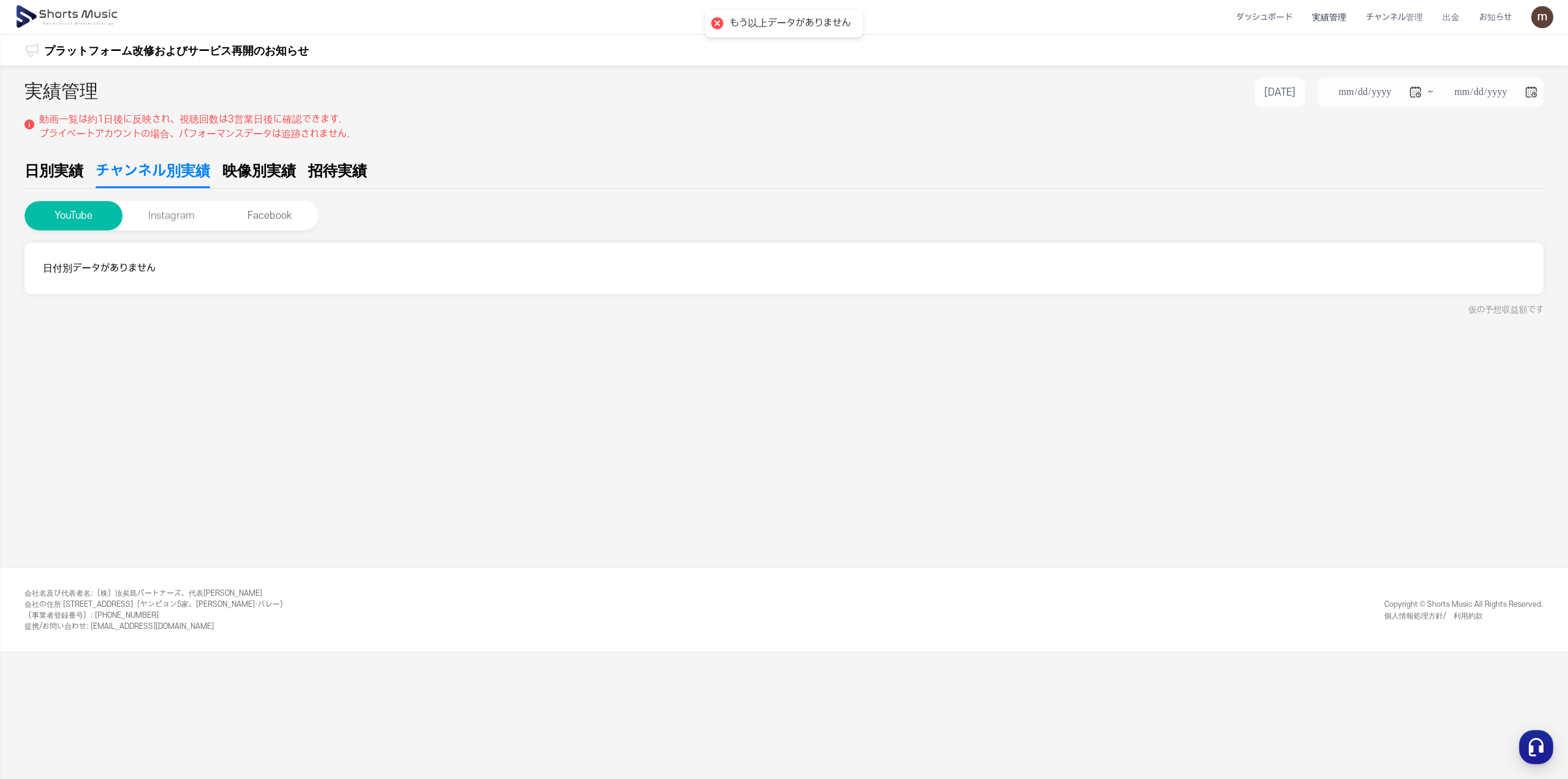
click at [177, 213] on button "Instagram" at bounding box center [171, 215] width 98 height 29
click at [264, 214] on button "Facebook" at bounding box center [269, 213] width 98 height 29
click at [185, 216] on button "Instagram" at bounding box center [171, 213] width 98 height 29
click at [105, 213] on button "YouTube" at bounding box center [73, 213] width 98 height 29
click at [1413, 19] on li "チャンネル管理" at bounding box center [1394, 17] width 77 height 32
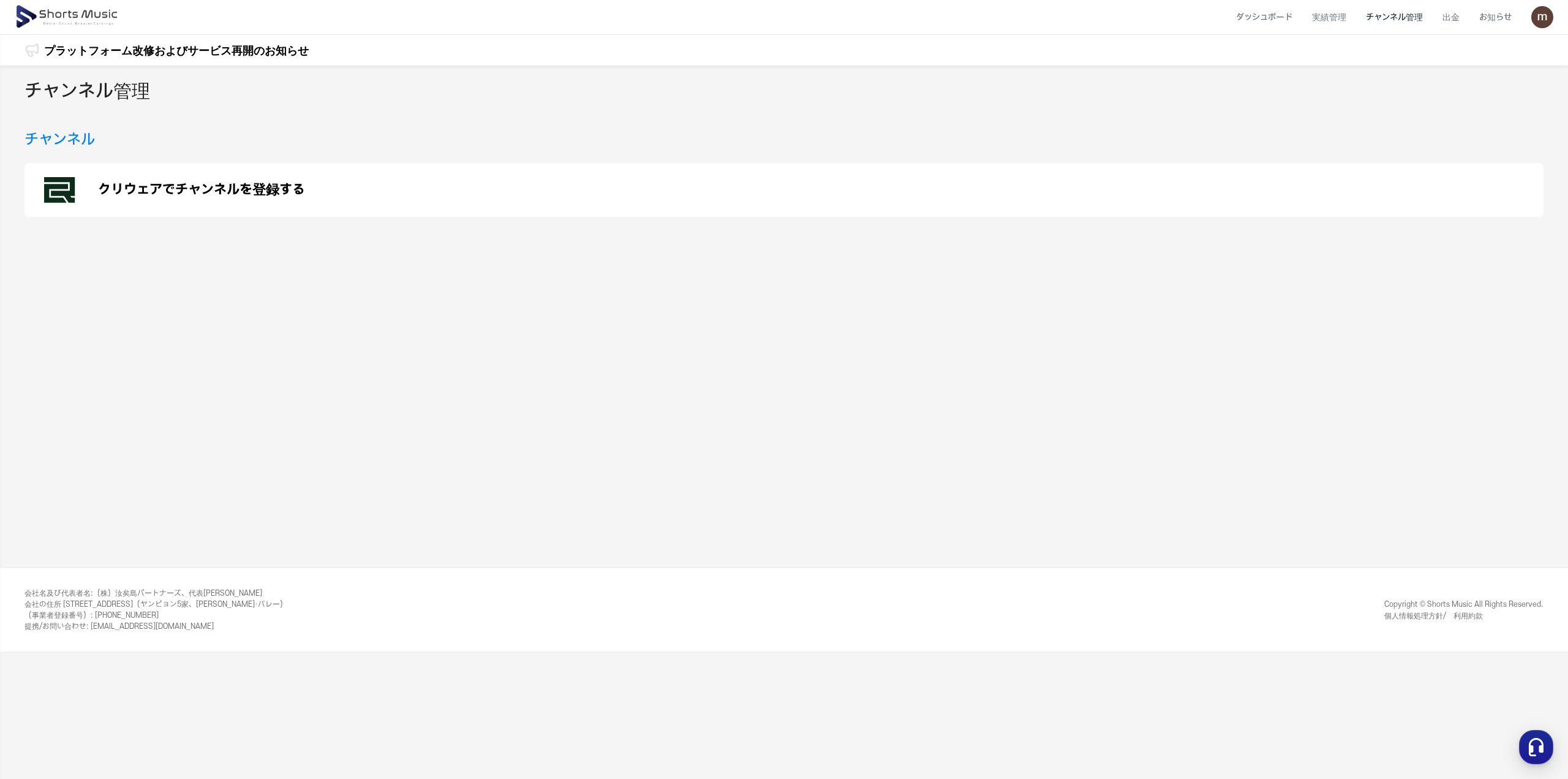
click at [138, 191] on p "クリウェアでチャンネルを登録する" at bounding box center [201, 190] width 207 height 15
